Goal: Check status

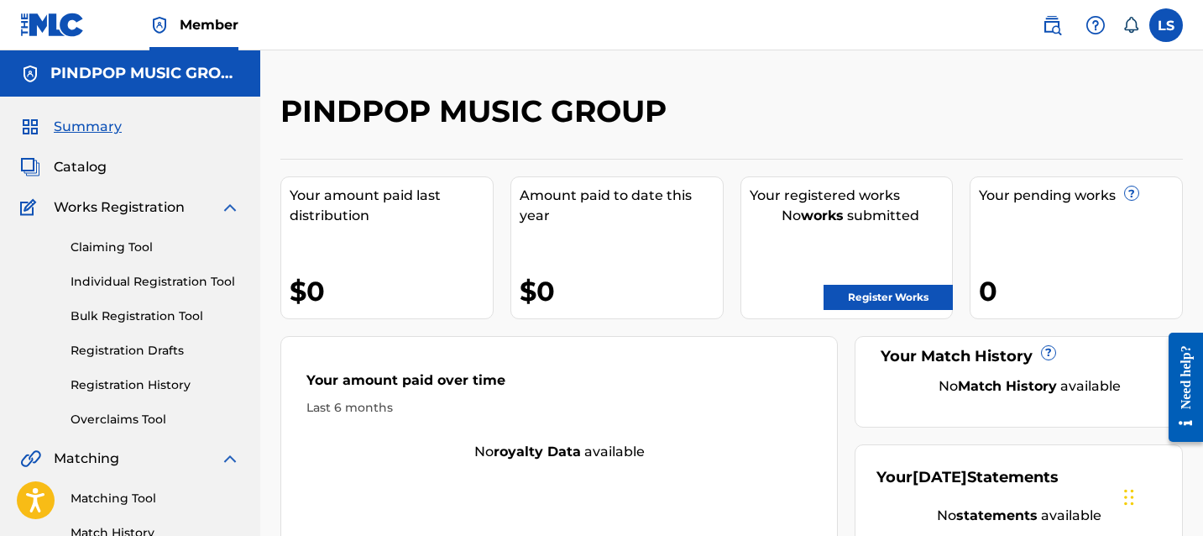
click at [369, 123] on h2 "PINDPOP MUSIC GROUP" at bounding box center [477, 111] width 395 height 38
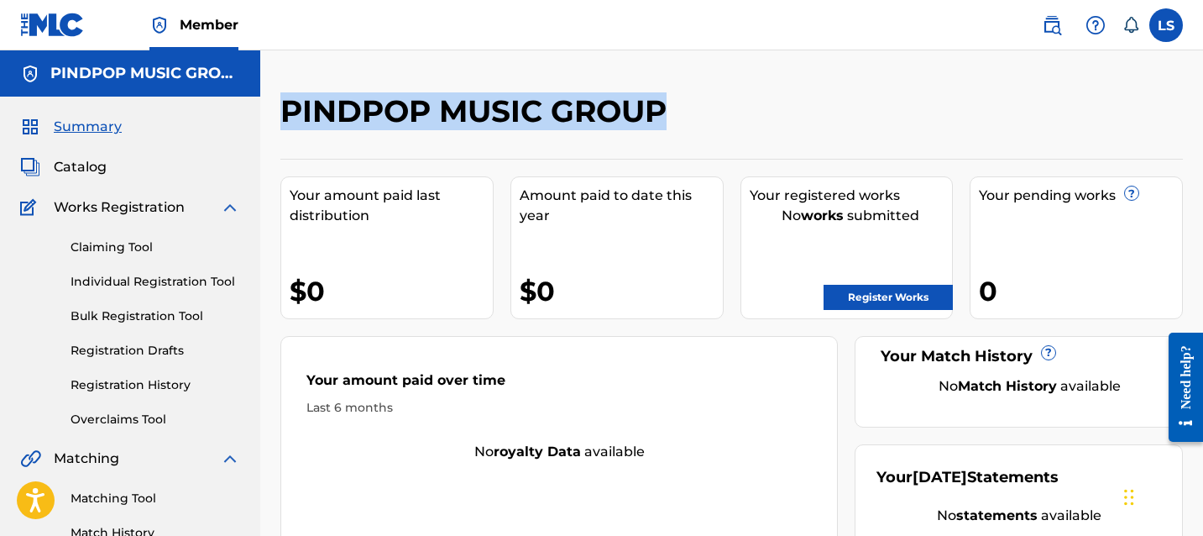
click at [369, 123] on h2 "PINDPOP MUSIC GROUP" at bounding box center [477, 111] width 395 height 38
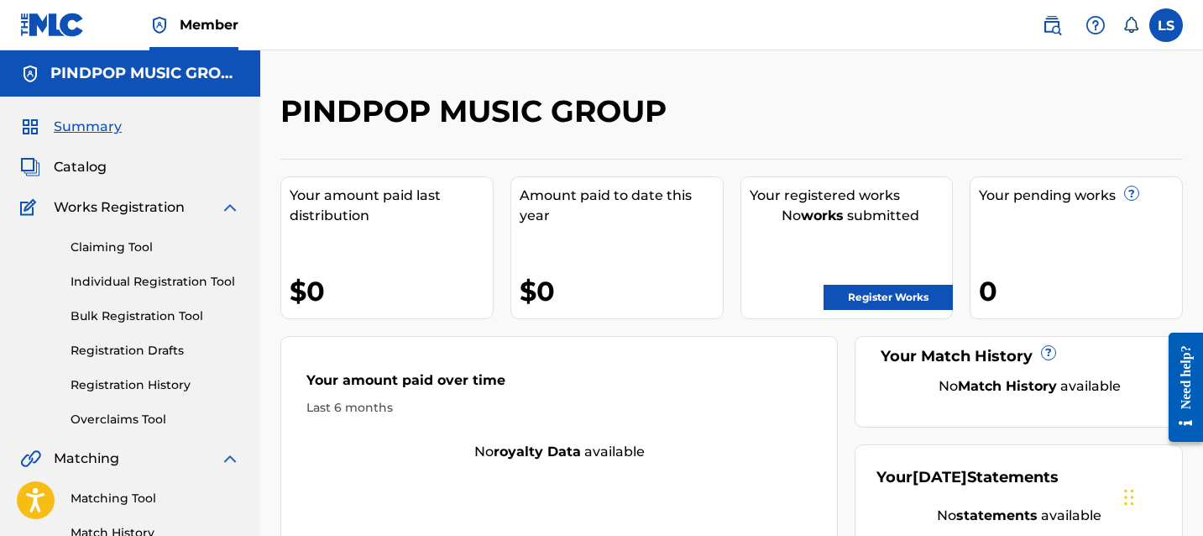
click at [359, 158] on div "PINDPOP MUSIC GROUP Your amount paid last distribution $0 Amount paid to date t…" at bounding box center [731, 339] width 903 height 495
